Goal: Information Seeking & Learning: Learn about a topic

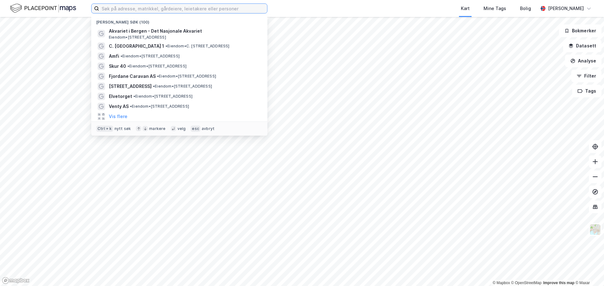
click at [149, 11] on input at bounding box center [183, 8] width 168 height 9
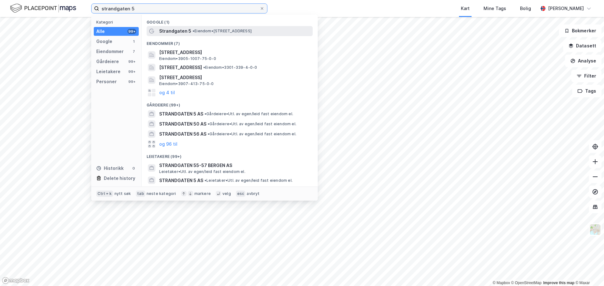
type input "strandgaten 5"
click at [202, 33] on span "• Eiendom • [STREET_ADDRESS]" at bounding box center [221, 31] width 59 height 5
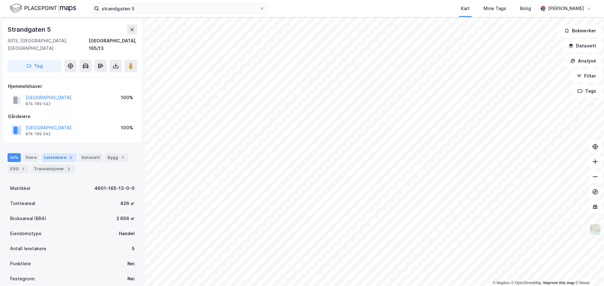
click at [63, 154] on div "Leietakere 5" at bounding box center [59, 157] width 35 height 9
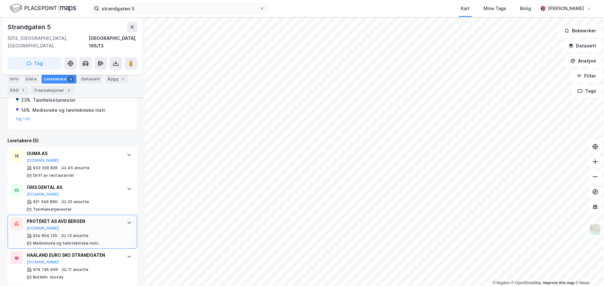
scroll to position [178, 0]
